Goal: Task Accomplishment & Management: Use online tool/utility

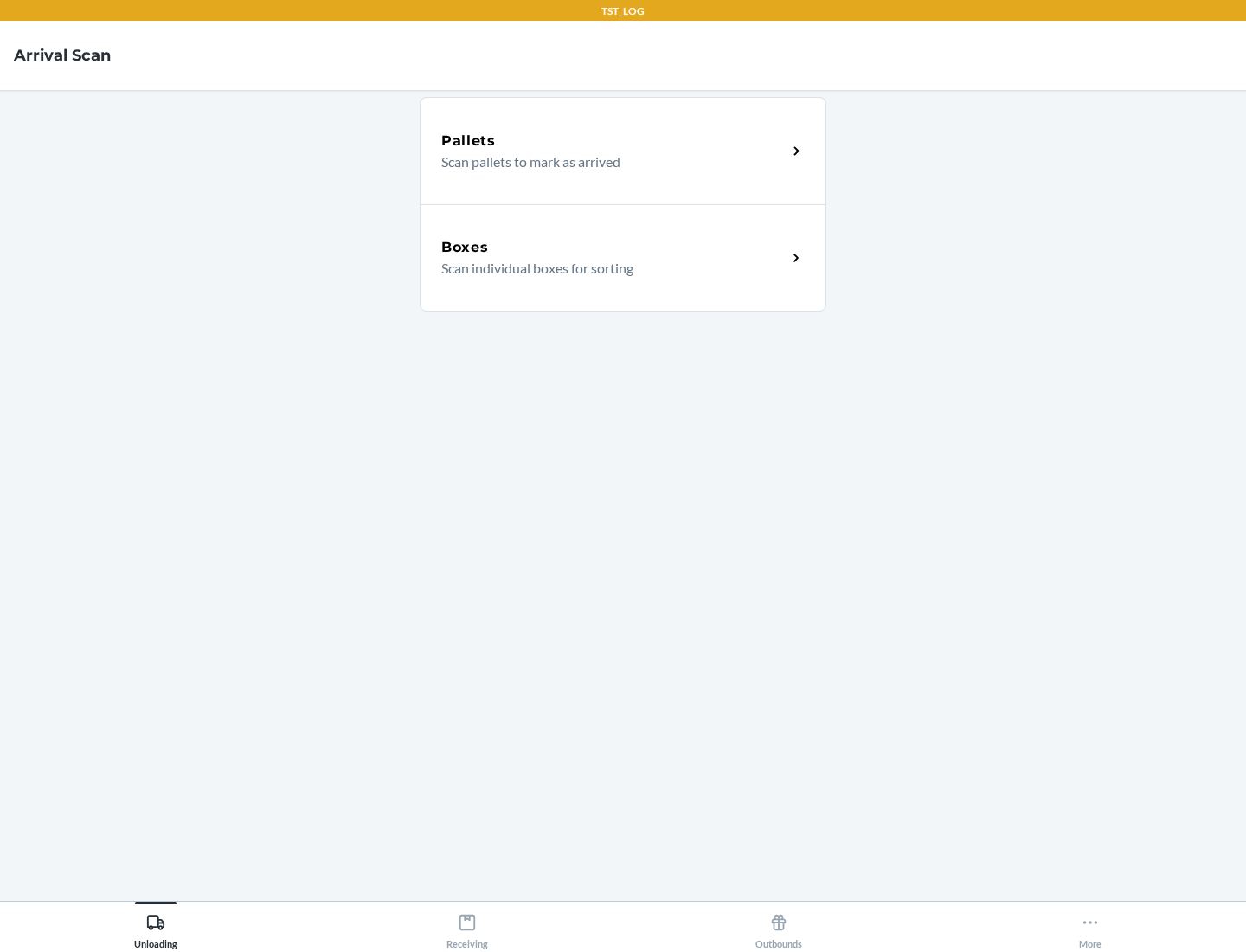
click at [614, 248] on div "Boxes" at bounding box center [614, 247] width 345 height 21
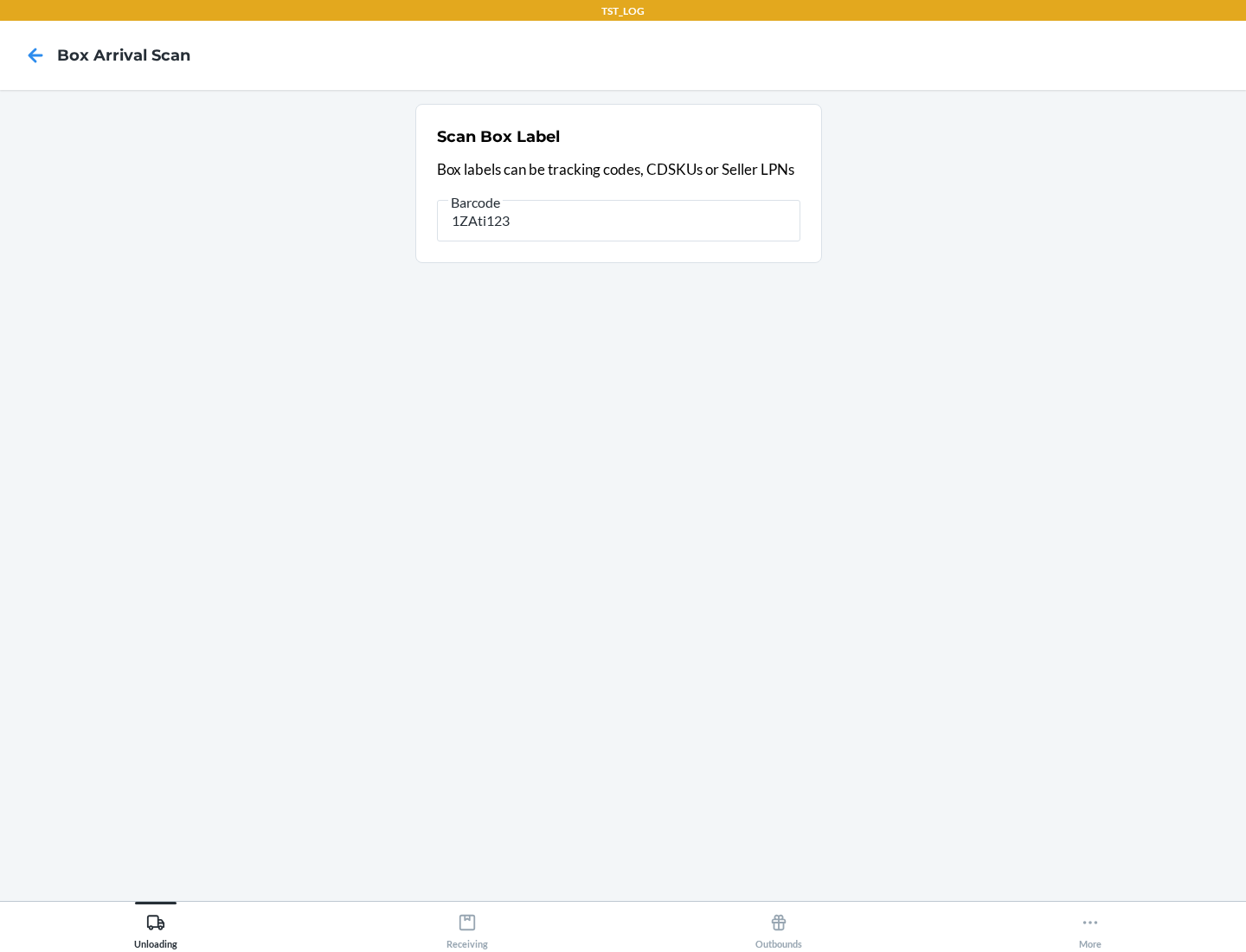
type input "1ZAti123"
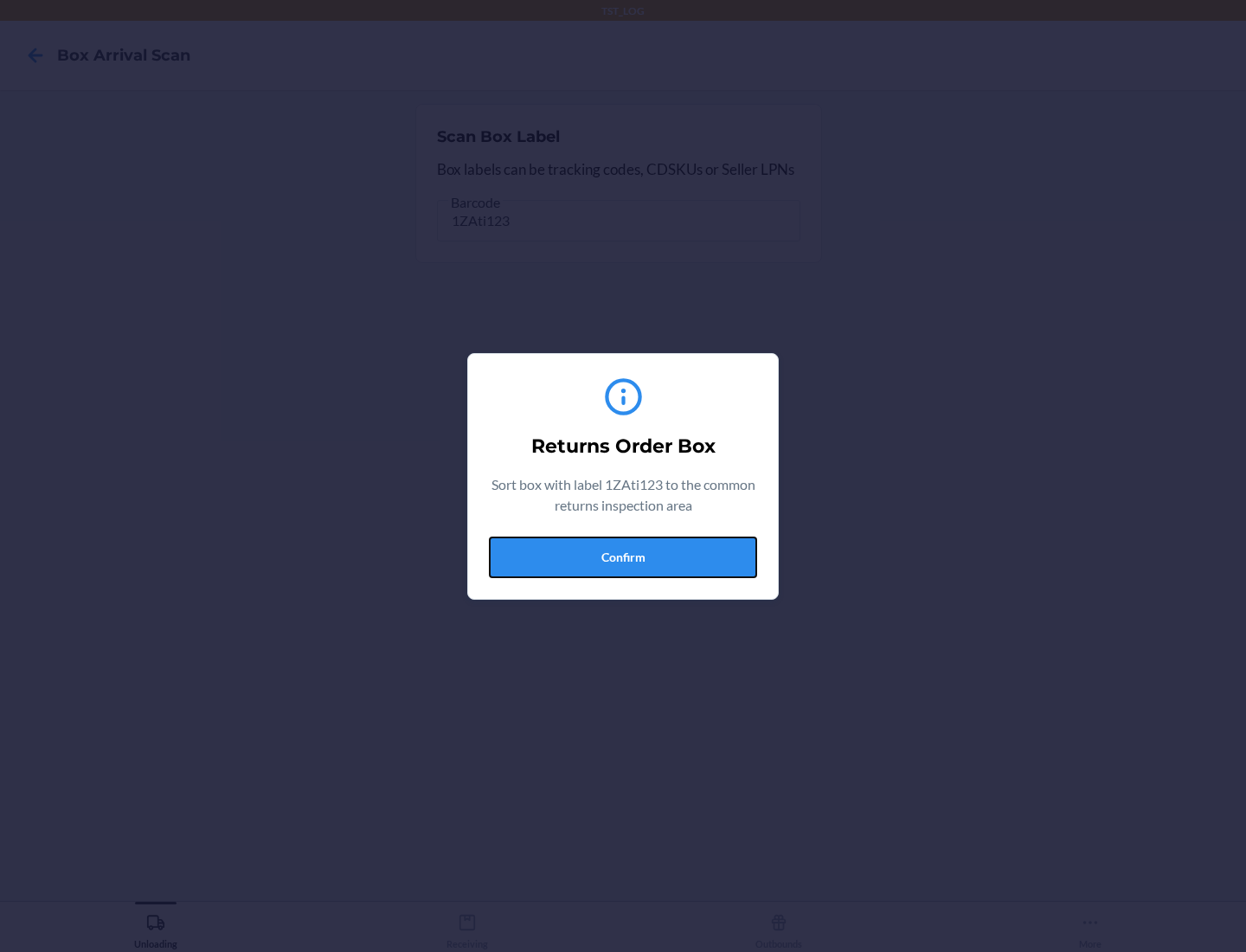
click at [623, 556] on button "Confirm" at bounding box center [623, 557] width 269 height 41
